Goal: Task Accomplishment & Management: Manage account settings

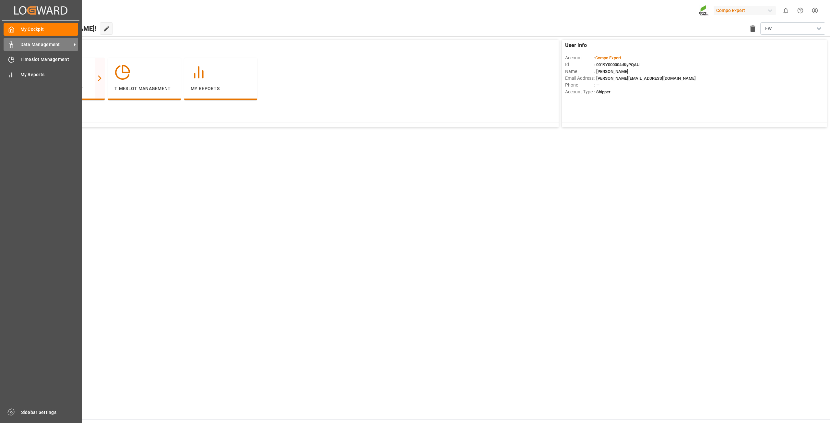
click at [16, 45] on div "Data Management Data Management" at bounding box center [41, 44] width 75 height 13
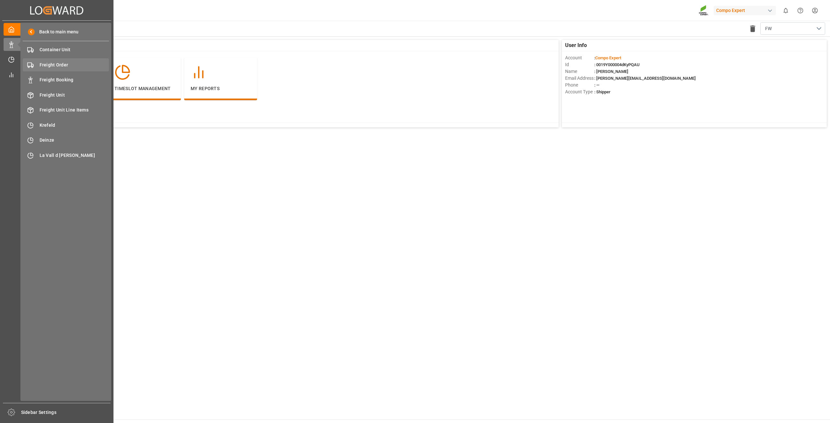
click at [63, 66] on span "Freight Order" at bounding box center [75, 65] width 70 height 7
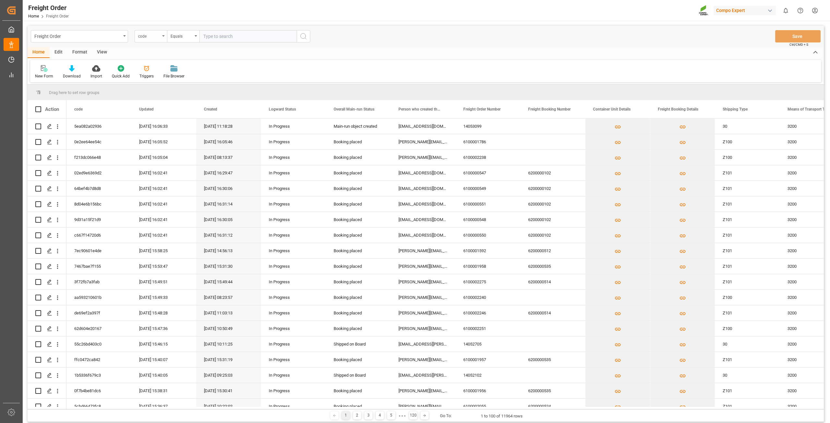
click at [152, 37] on div "code" at bounding box center [149, 35] width 22 height 7
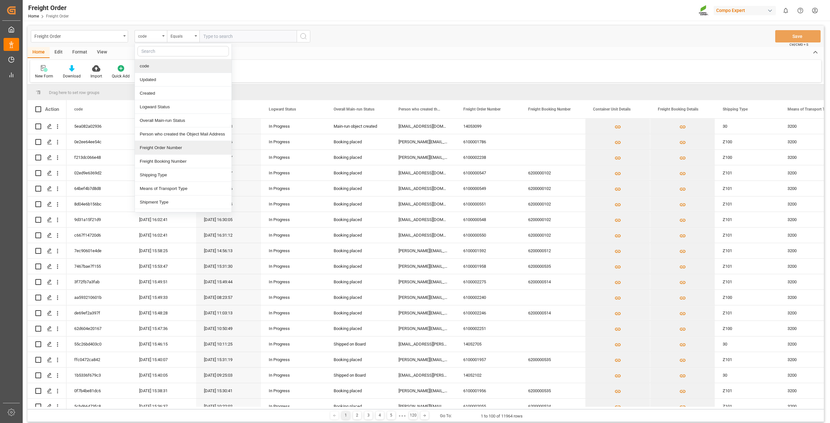
click at [173, 149] on div "Freight Order Number" at bounding box center [183, 148] width 97 height 14
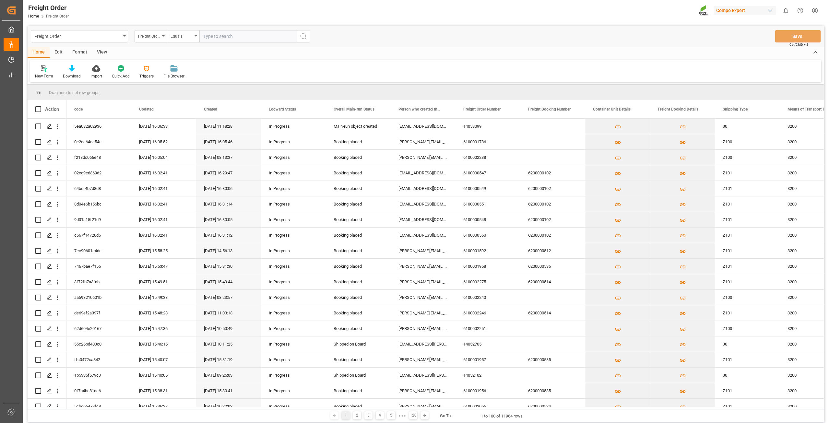
click at [183, 39] on div "Equals" at bounding box center [183, 36] width 32 height 12
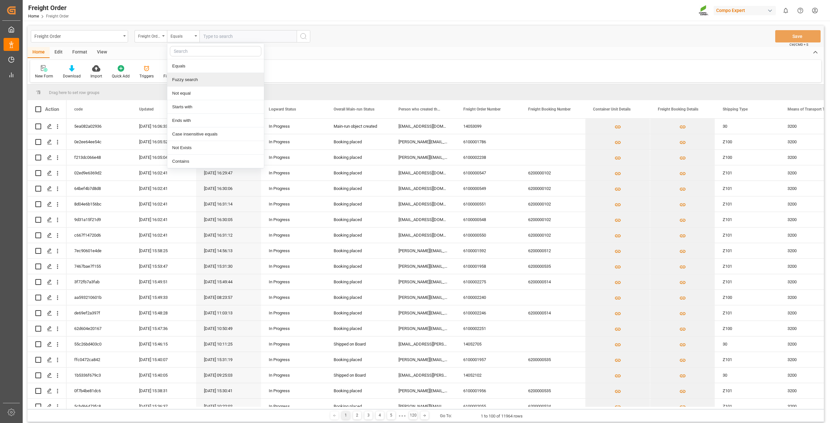
drag, startPoint x: 198, startPoint y: 82, endPoint x: 198, endPoint y: 73, distance: 9.1
click at [198, 82] on div "Fuzzy search" at bounding box center [215, 80] width 97 height 14
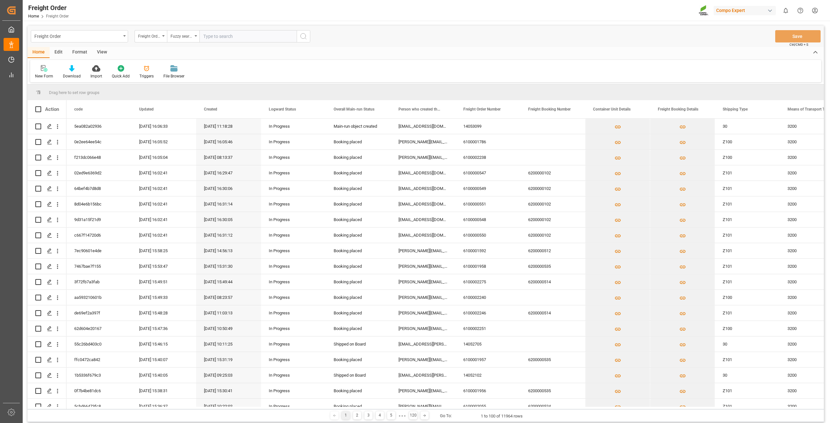
click at [208, 42] on div "Freight Order Freight Order Number Fuzzy search Save Ctrl/CMD + S" at bounding box center [426, 36] width 797 height 21
click at [258, 37] on input "text" at bounding box center [247, 36] width 97 height 12
paste input "14053085"
type input "14053085"
click at [306, 36] on icon "search button" at bounding box center [304, 36] width 8 height 8
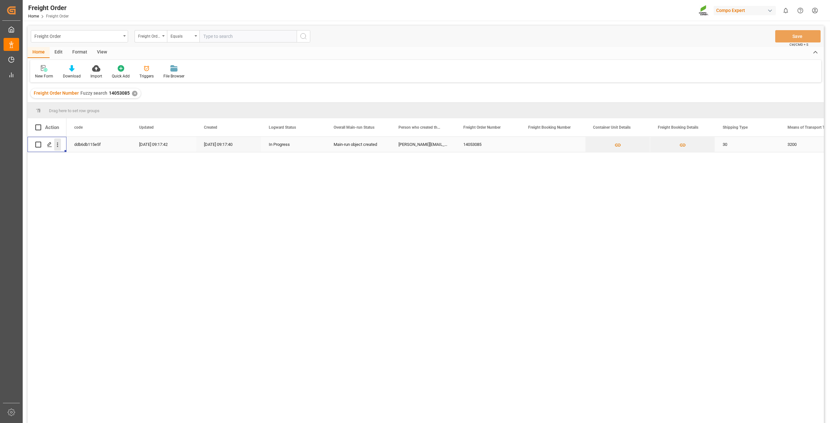
click at [58, 146] on icon "open menu" at bounding box center [57, 144] width 7 height 7
click at [59, 144] on icon "open menu" at bounding box center [57, 144] width 7 height 7
click at [71, 158] on span "Open in new tab" at bounding box center [100, 158] width 59 height 7
click at [158, 35] on div "Freight Order Number" at bounding box center [149, 35] width 22 height 7
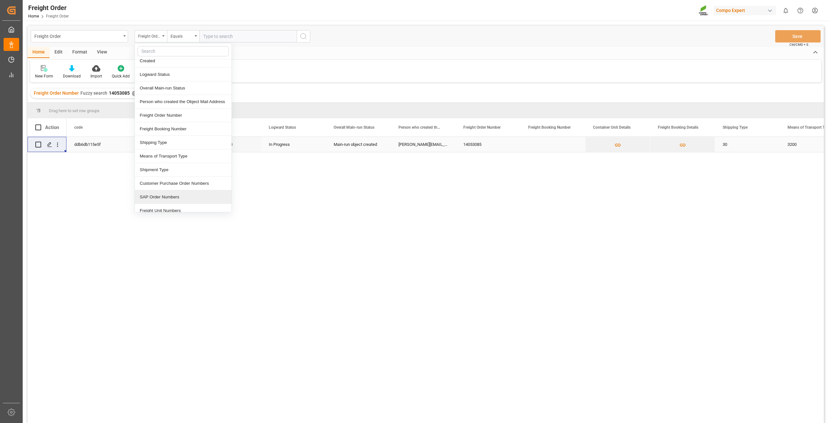
scroll to position [65, 0]
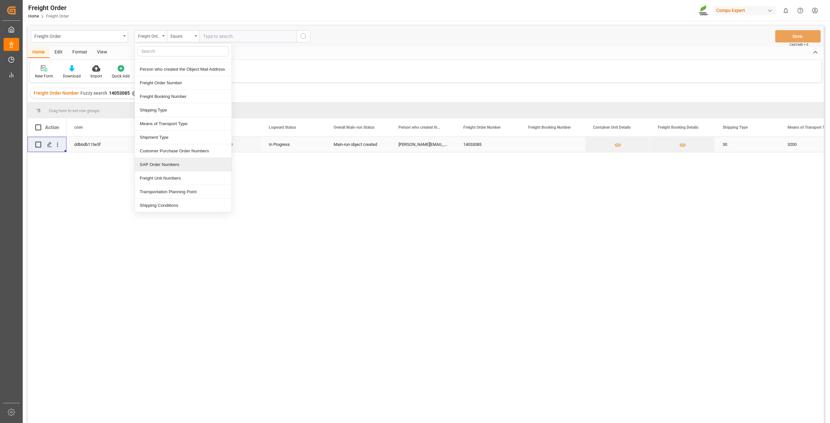
click at [160, 168] on div "SAP Order Numbers" at bounding box center [183, 165] width 97 height 14
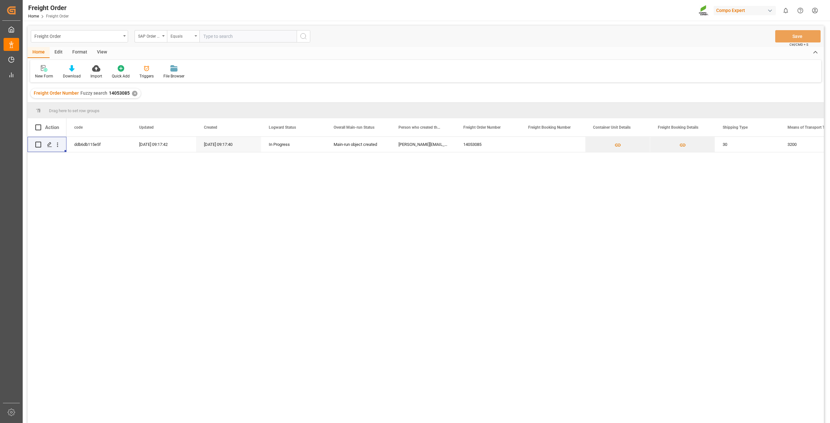
click at [181, 38] on div "Equals" at bounding box center [182, 35] width 22 height 7
click at [192, 79] on div "Fuzzy search" at bounding box center [215, 80] width 97 height 14
click at [223, 37] on input "text" at bounding box center [247, 36] width 97 height 12
click at [234, 30] on div "Freight Order SAP Order Numbers Fuzzy search Save Ctrl/CMD + S" at bounding box center [426, 36] width 797 height 21
click at [233, 37] on input "text" at bounding box center [247, 36] width 97 height 12
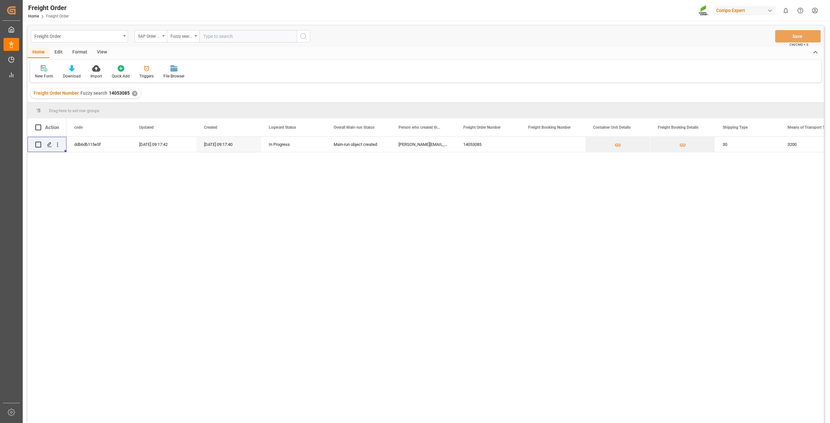
paste input "2000001102"
type input "2000001102"
click at [309, 35] on button "search button" at bounding box center [304, 36] width 14 height 12
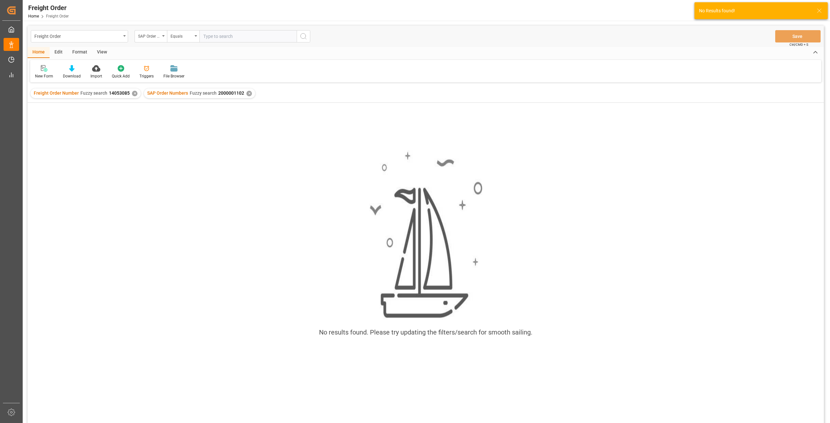
click at [132, 95] on div "✕" at bounding box center [135, 94] width 6 height 6
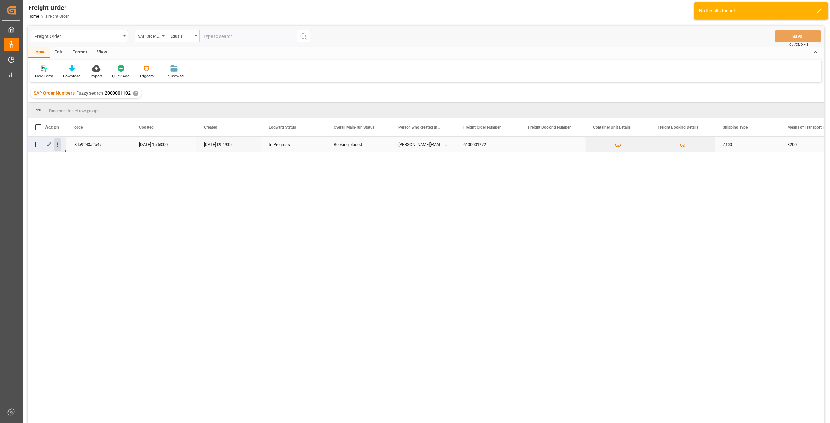
click at [58, 147] on icon "open menu" at bounding box center [57, 144] width 7 height 7
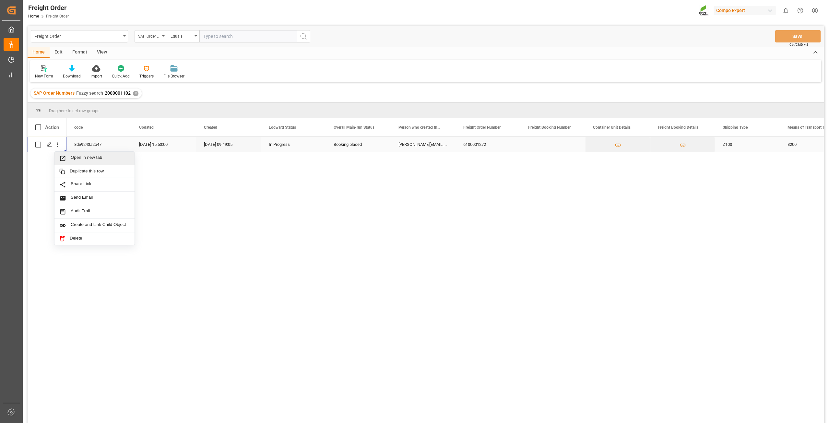
click at [67, 158] on span "Press SPACE to select this row." at bounding box center [64, 158] width 11 height 7
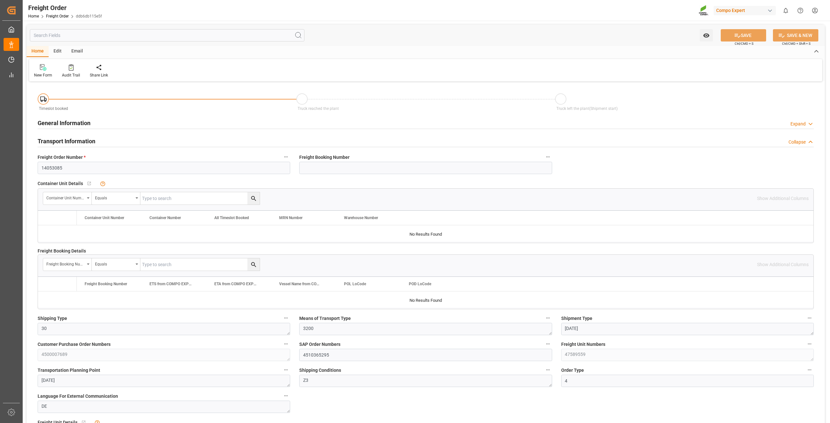
type input "8"
type input "9830.4"
type input "0"
type input "[DATE] 00:00"
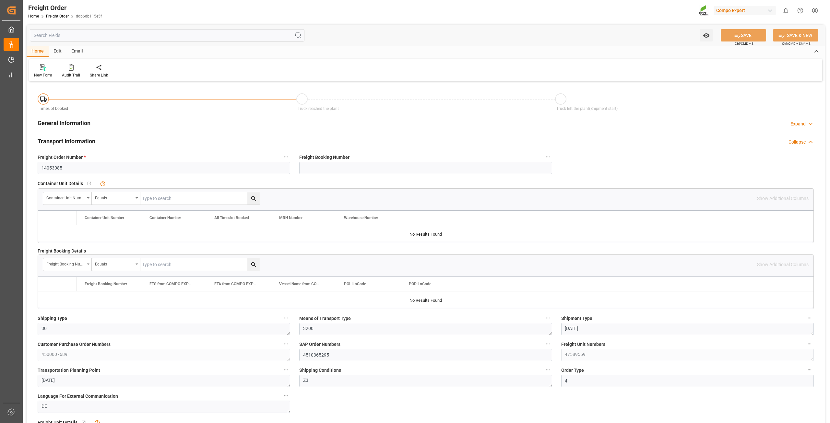
type input "[DATE] 09:14"
click at [122, 122] on div "General Information Expand" at bounding box center [426, 122] width 776 height 12
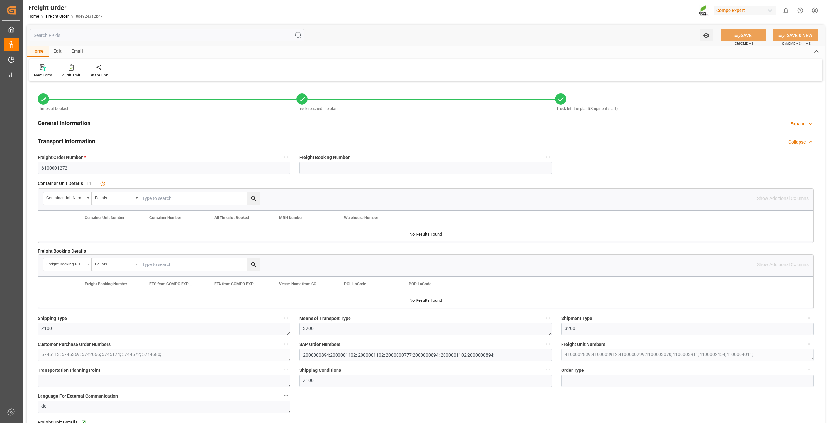
type input "0"
type input "31391.6"
type input "0"
type input "31391.6"
type input "20.08.2025 01:00"
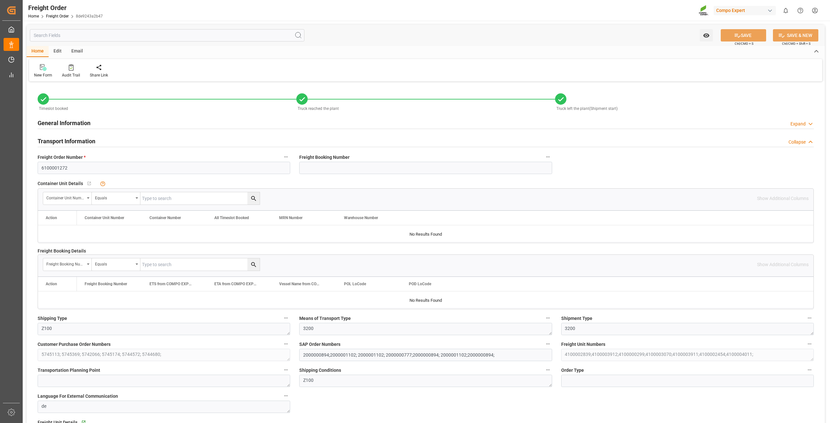
type input "19.08.2025 09:49"
type input "21.08.2025 12:10"
type input "22.08.2025 12:18"
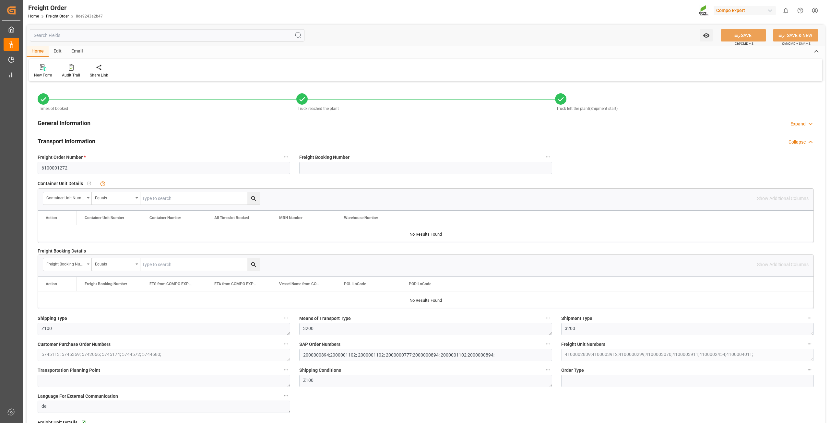
type input "28.08.2025 16:40"
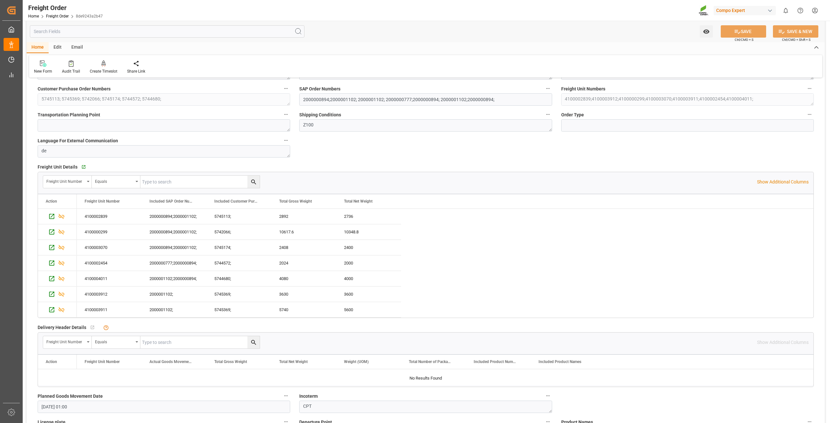
scroll to position [259, 0]
